Goal: Task Accomplishment & Management: Manage account settings

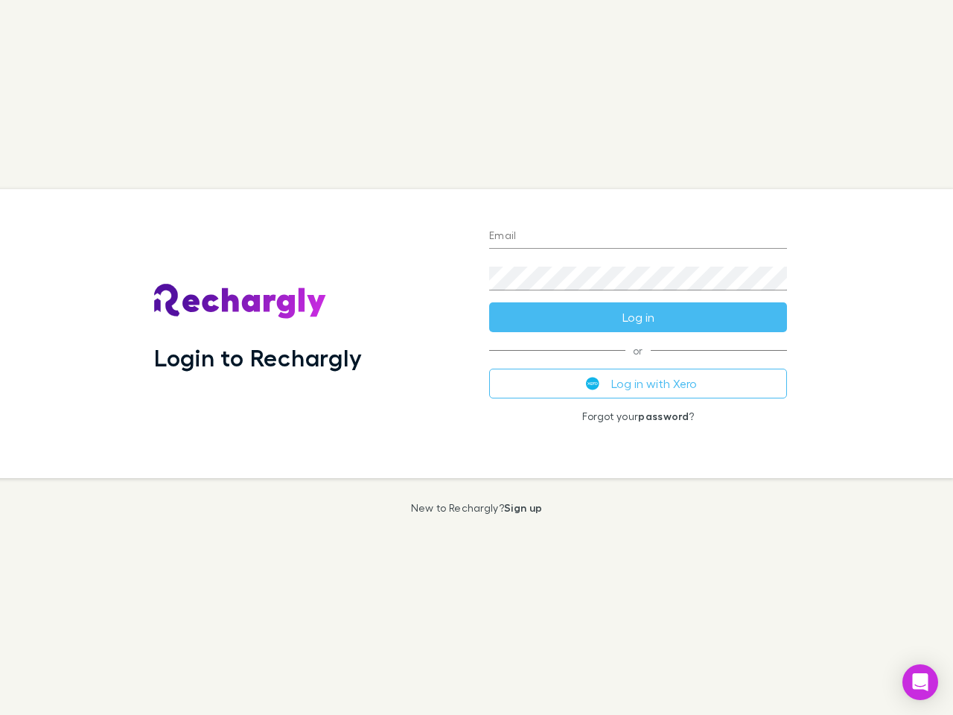
click at [477, 357] on div "Login to Rechargly" at bounding box center [309, 333] width 335 height 289
click at [638, 237] on input "Email" at bounding box center [638, 237] width 298 height 24
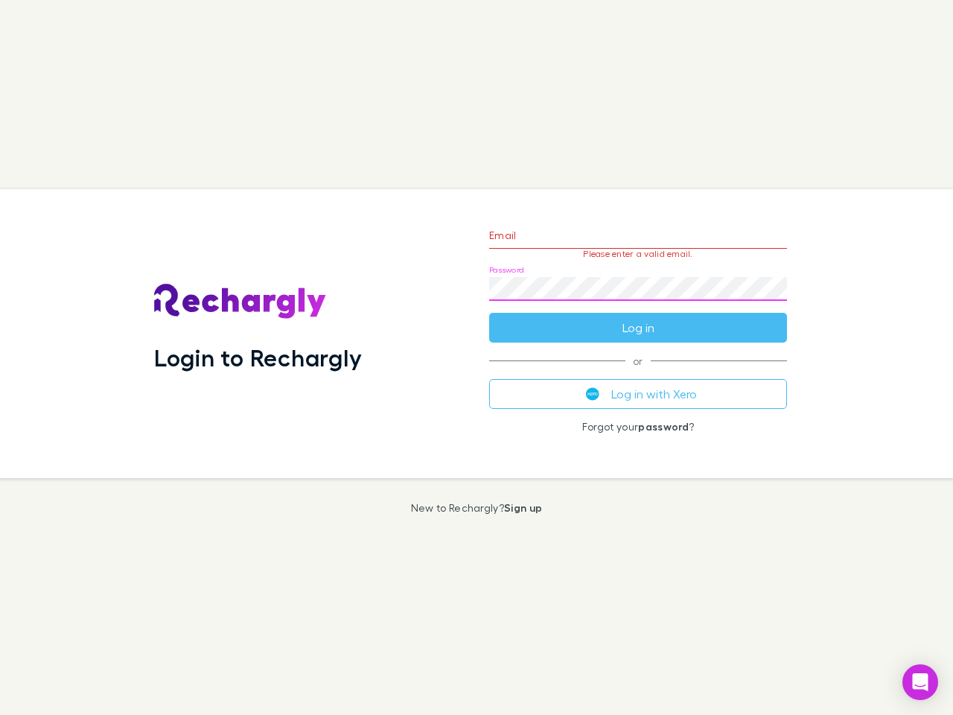
click at [638, 317] on form "Email Please enter a valid email. Password Log in" at bounding box center [638, 278] width 298 height 130
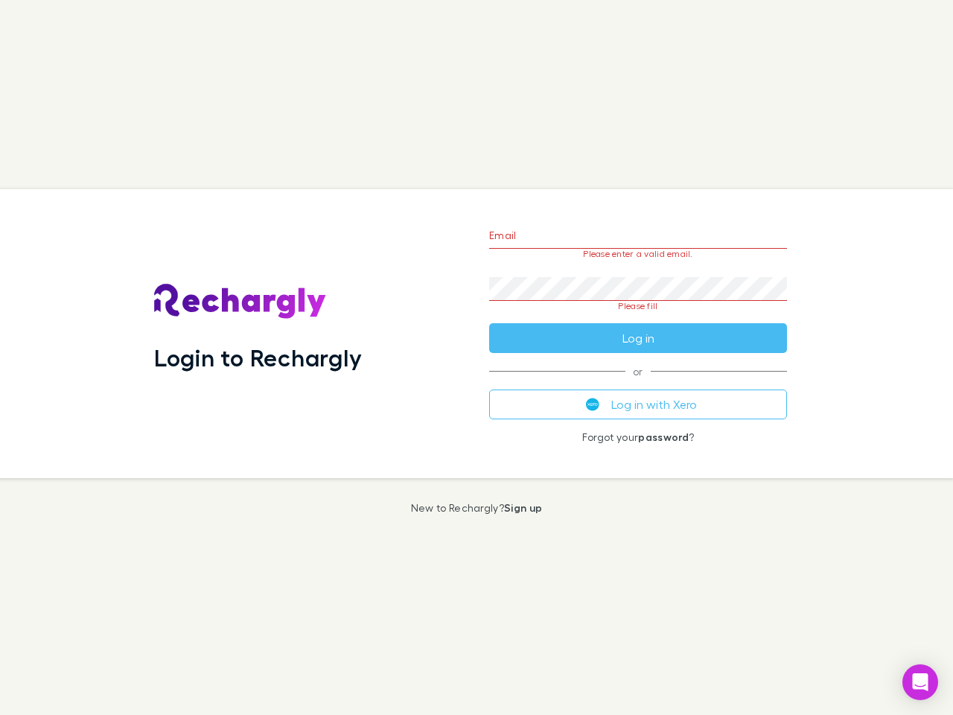
click at [638, 384] on div "Email Please enter a valid email. Password Please fill Log in or Log in with Xe…" at bounding box center [638, 333] width 322 height 289
click at [921, 682] on icon "Open Intercom Messenger" at bounding box center [921, 682] width 16 height 18
